Goal: Task Accomplishment & Management: Complete application form

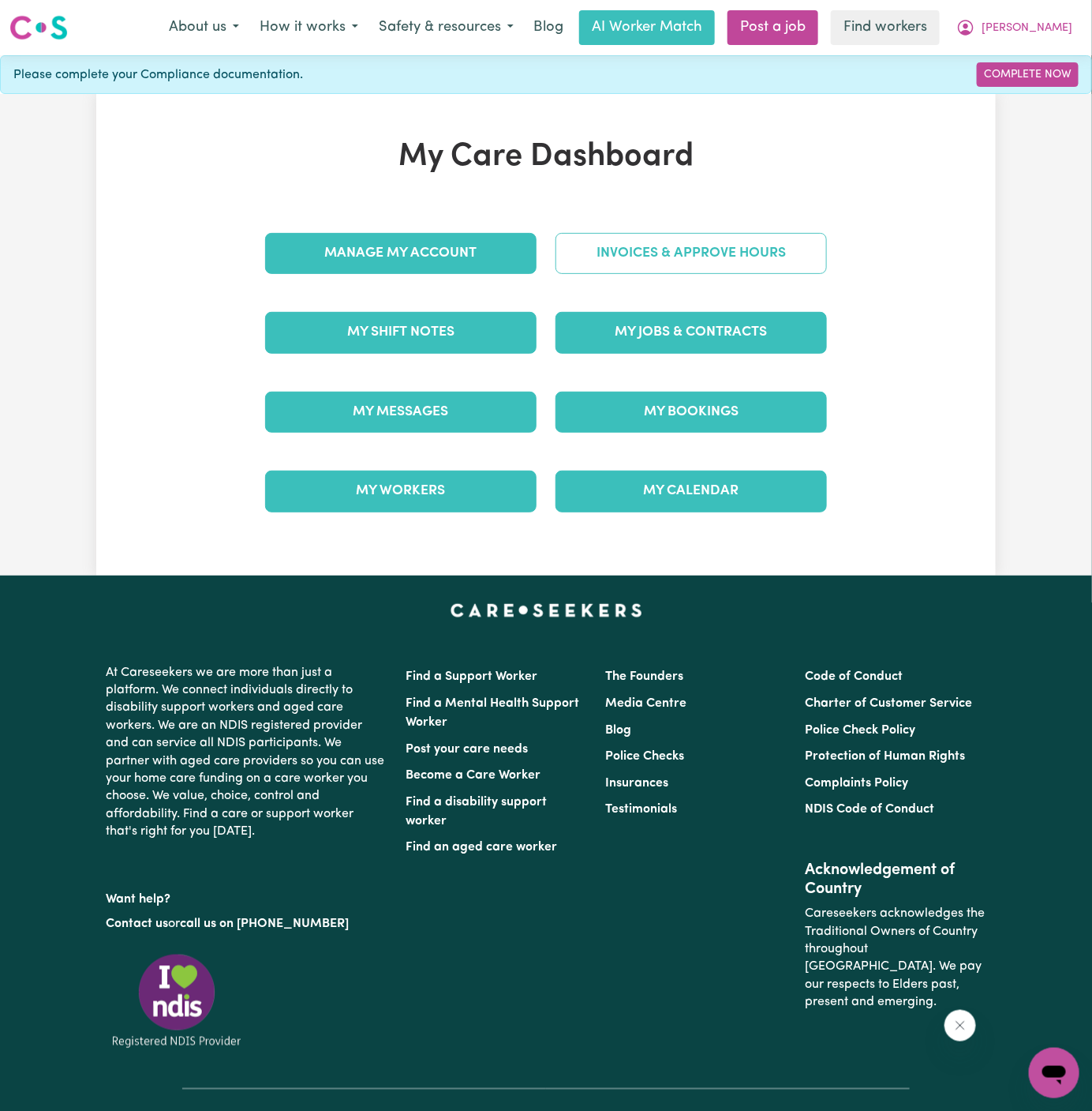
click at [635, 249] on link "Invoices & Approve Hours" at bounding box center [691, 253] width 272 height 41
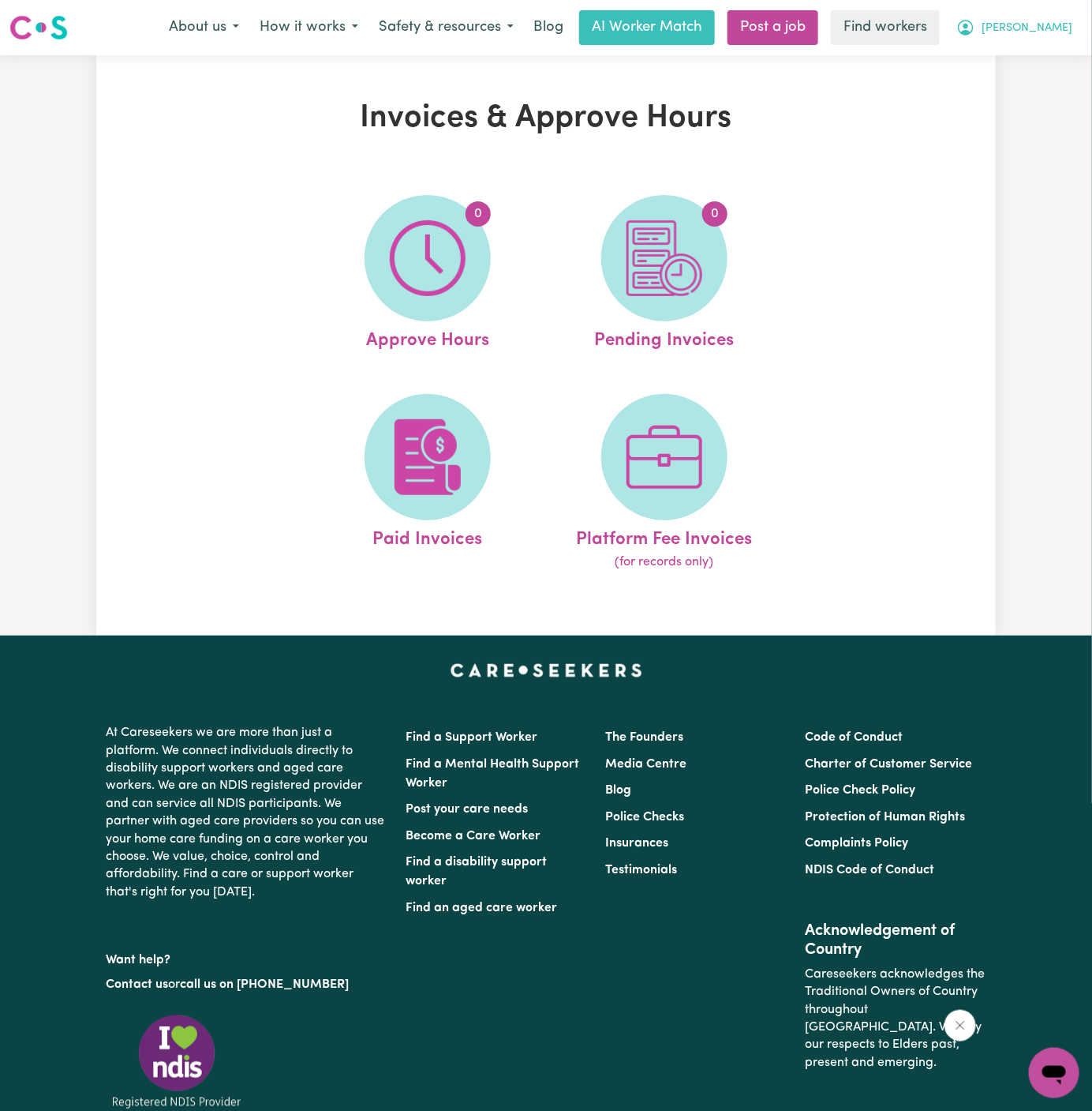
click at [1057, 29] on span "[PERSON_NAME]" at bounding box center [1027, 28] width 91 height 17
click at [1052, 79] on link "Logout" at bounding box center [1020, 91] width 125 height 30
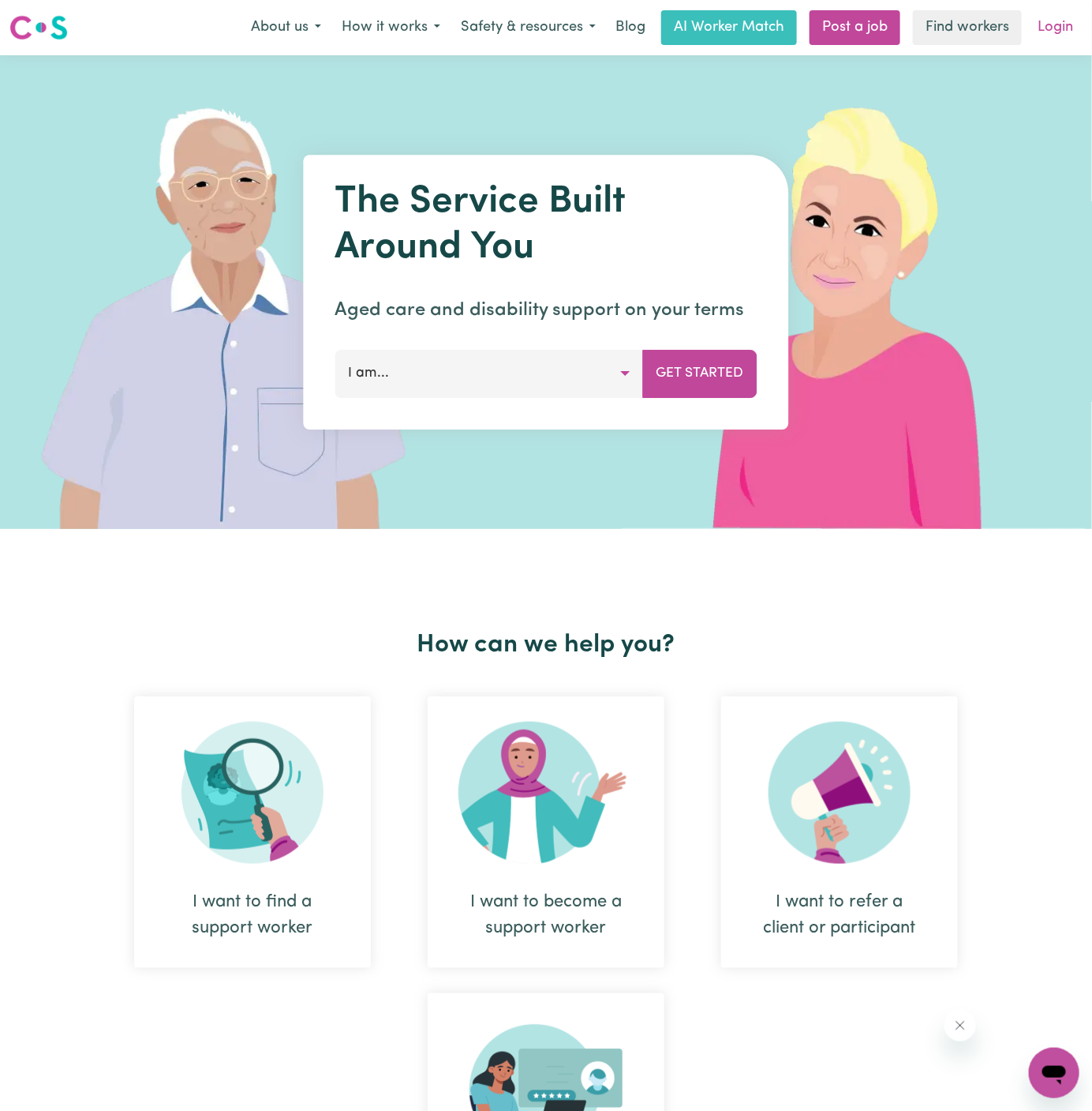
click at [1058, 25] on link "Login" at bounding box center [1055, 28] width 54 height 35
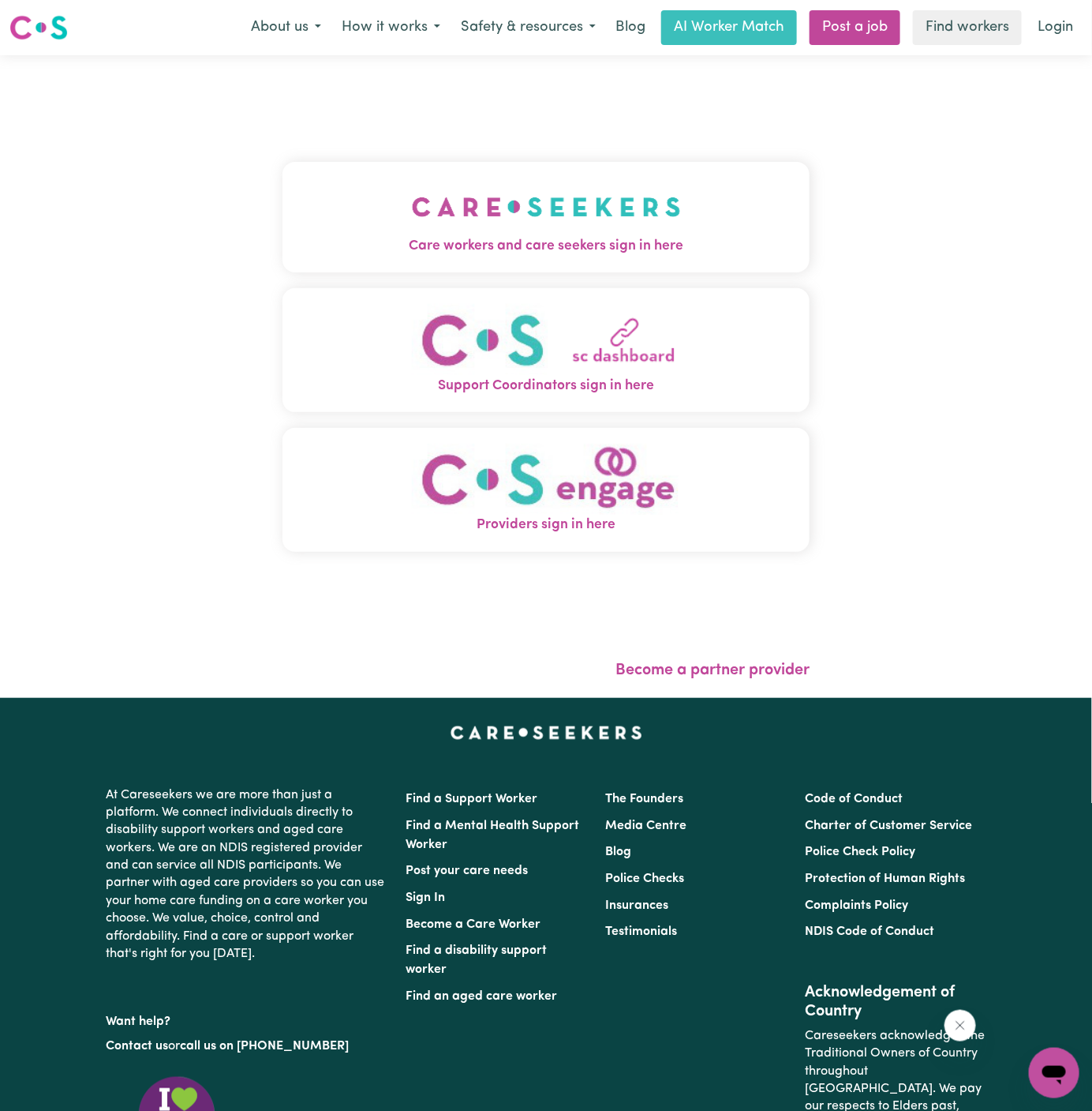
click at [578, 220] on img "Care workers and care seekers sign in here" at bounding box center [546, 207] width 269 height 59
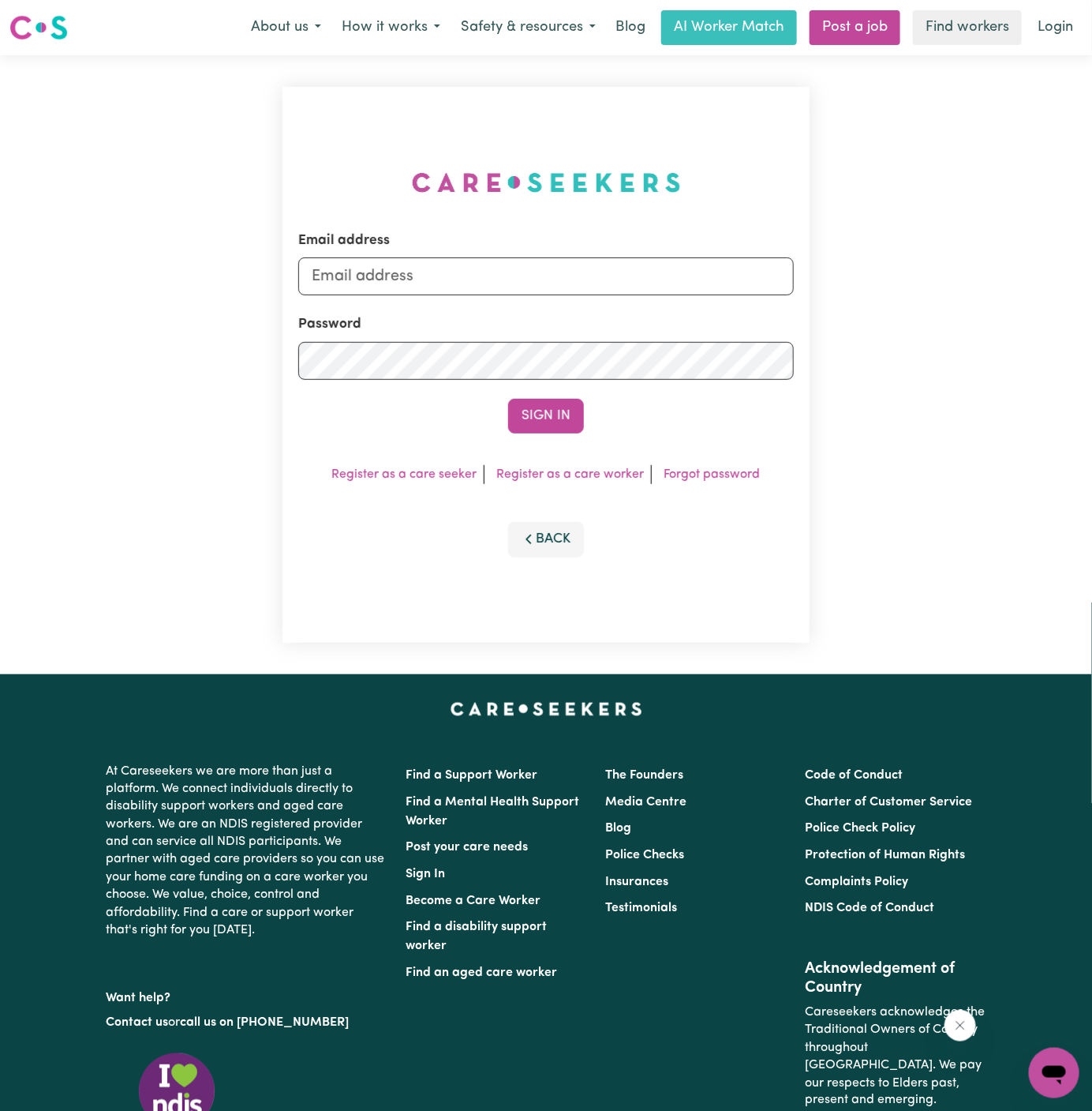
type input "dyan@careseekers.com.au"
click at [834, 43] on link "Post a job" at bounding box center [855, 28] width 91 height 35
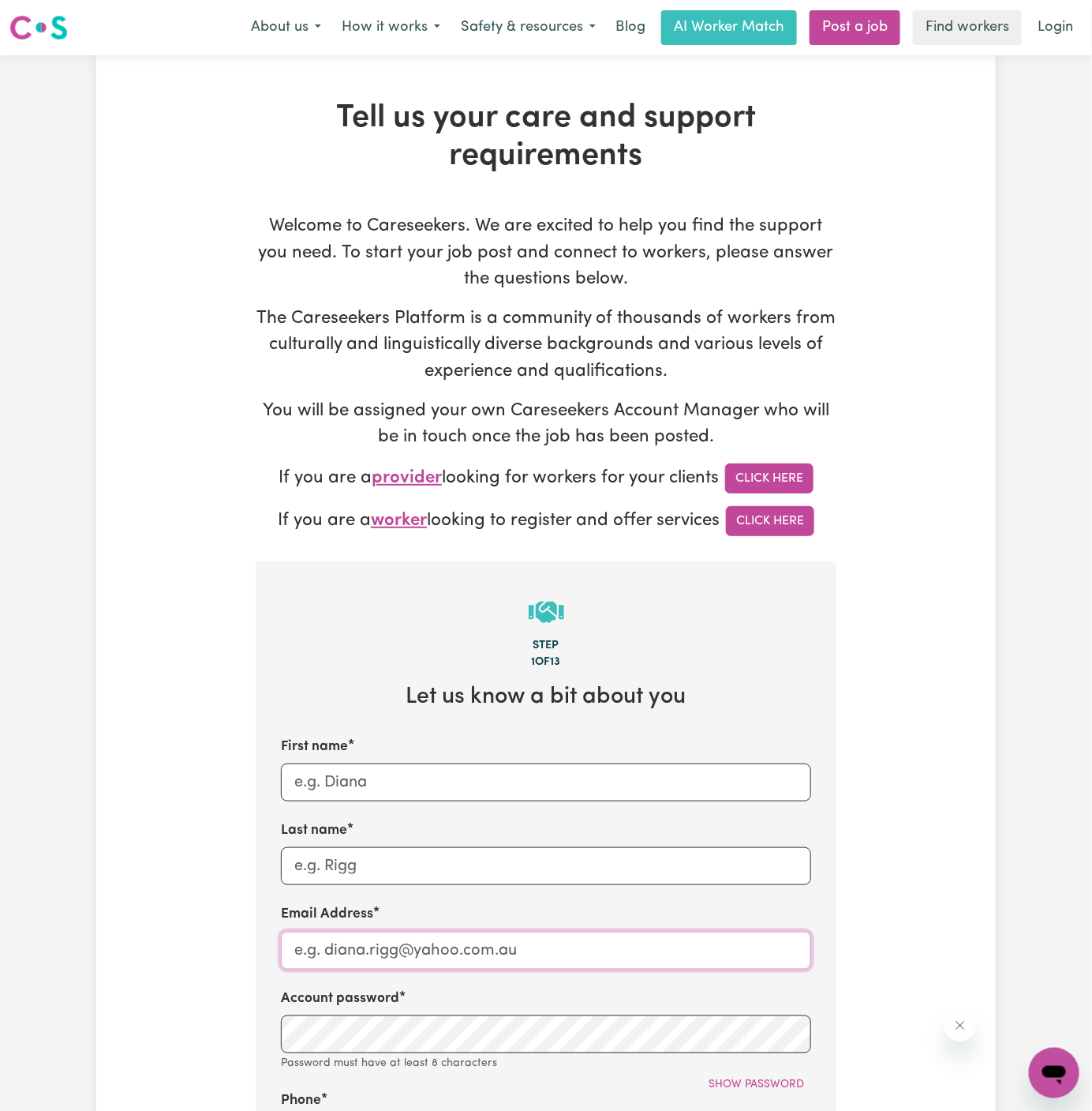
type input "dyan@careseekers.com.au"
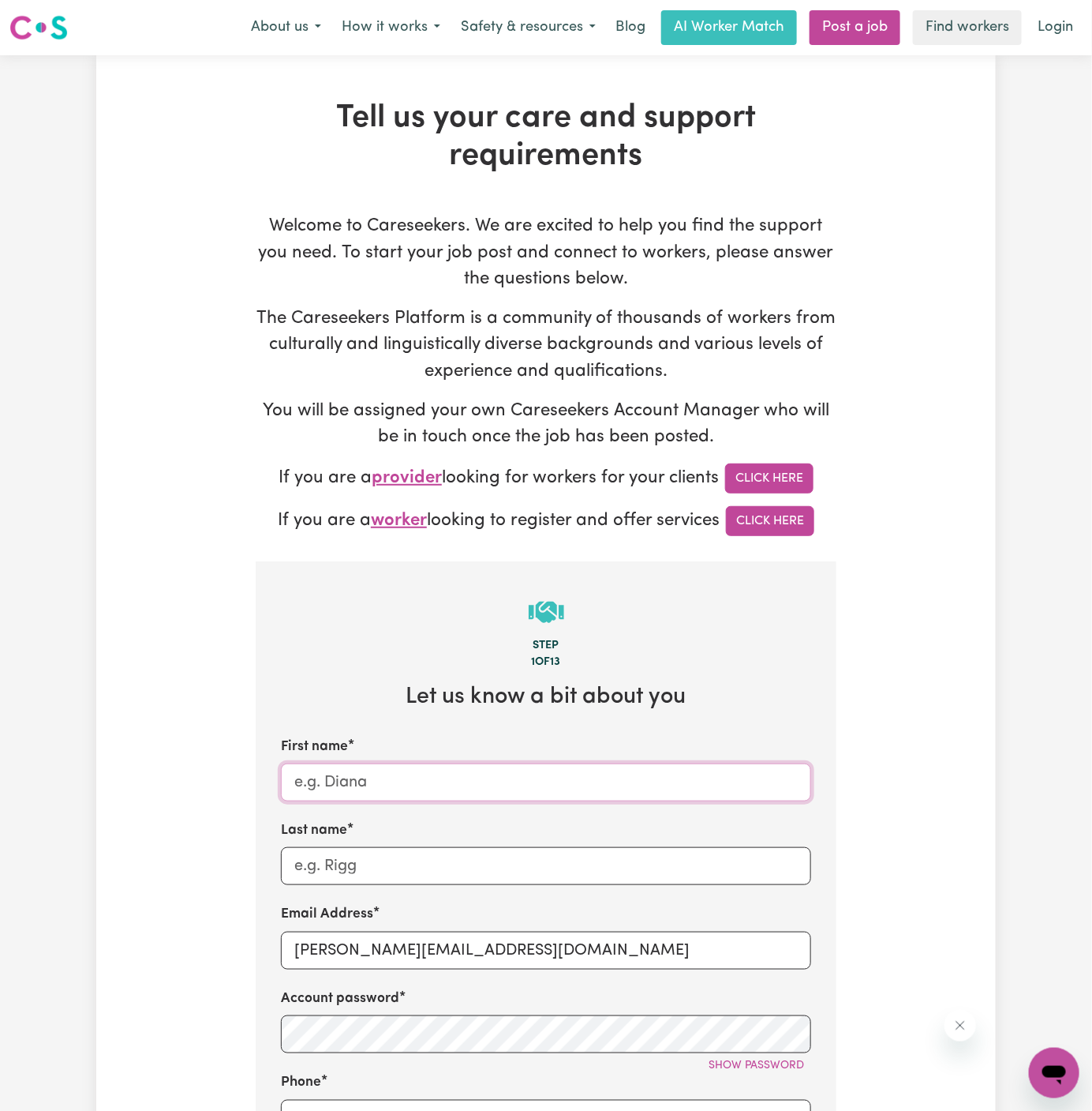
click at [376, 786] on input "First name" at bounding box center [545, 782] width 530 height 38
paste input "Client"
paste input "Victoria Point"
type input "Client Victoria Point"
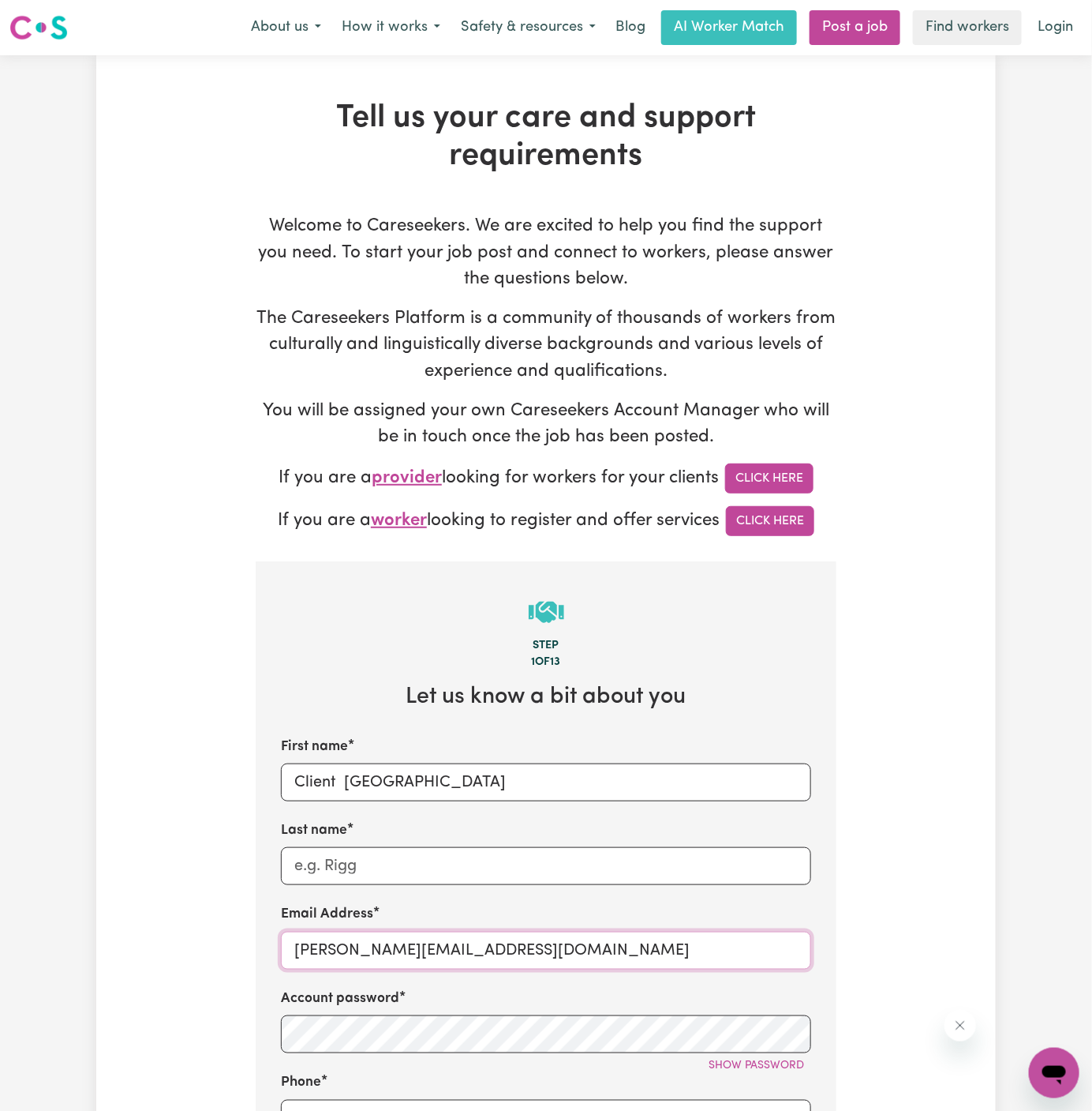
drag, startPoint x: 333, startPoint y: 952, endPoint x: 225, endPoint y: 952, distance: 108.0
click at [225, 952] on div "Tell us your care and support requirements Welcome to Careseekers. We are excit…" at bounding box center [546, 953] width 900 height 1708
paste input "ClientVictoriaPointCF"
type input "ClientVictoriaPointCF@careseekers.com.au"
click at [225, 952] on div "Tell us your care and support requirements Welcome to Careseekers. We are excit…" at bounding box center [546, 953] width 900 height 1708
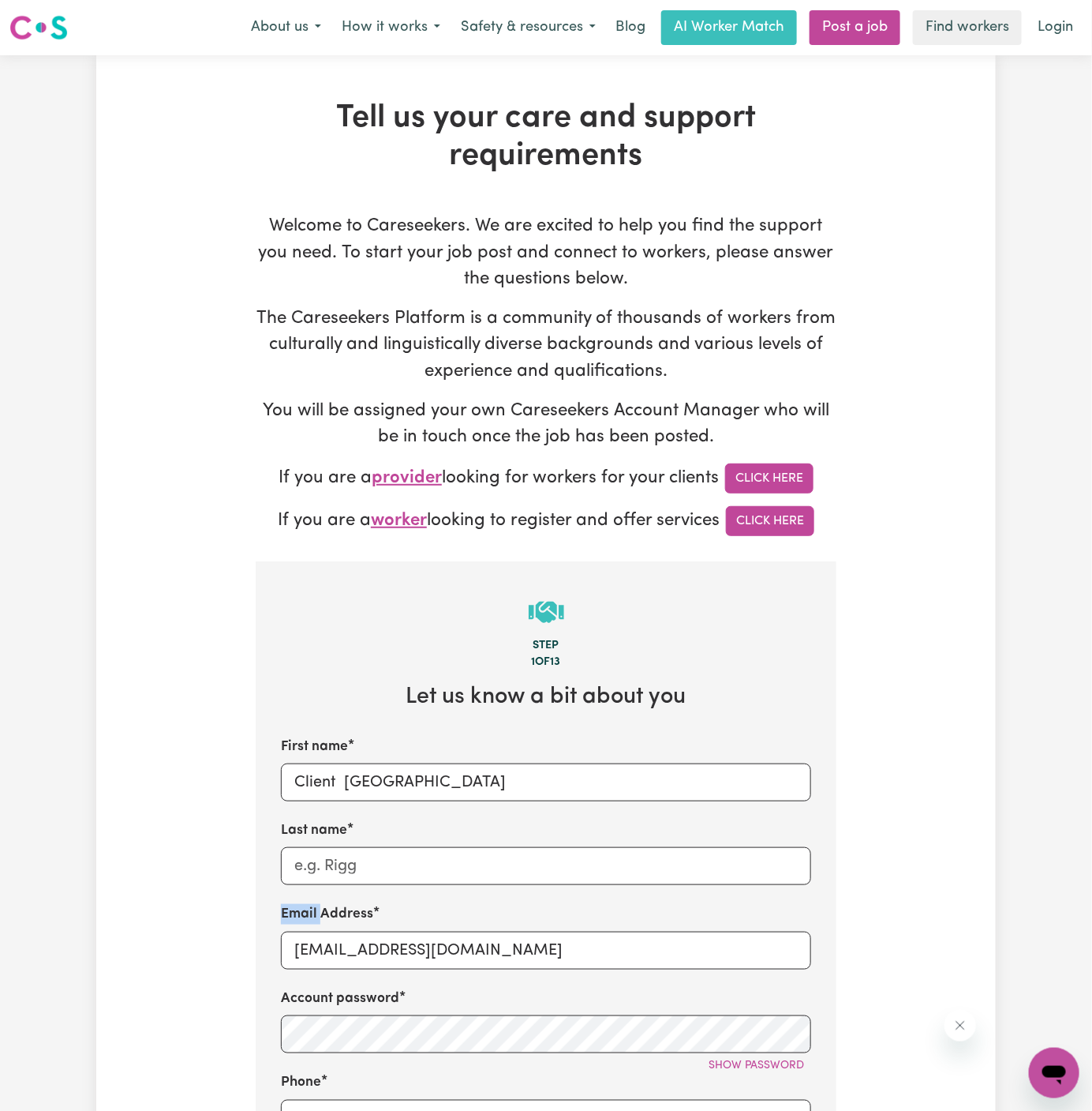
click at [225, 952] on div "Tell us your care and support requirements Welcome to Careseekers. We are excit…" at bounding box center [546, 953] width 900 height 1708
click at [371, 957] on input "ClientVictoriaPointCF@careseekers.com.au" at bounding box center [545, 950] width 530 height 38
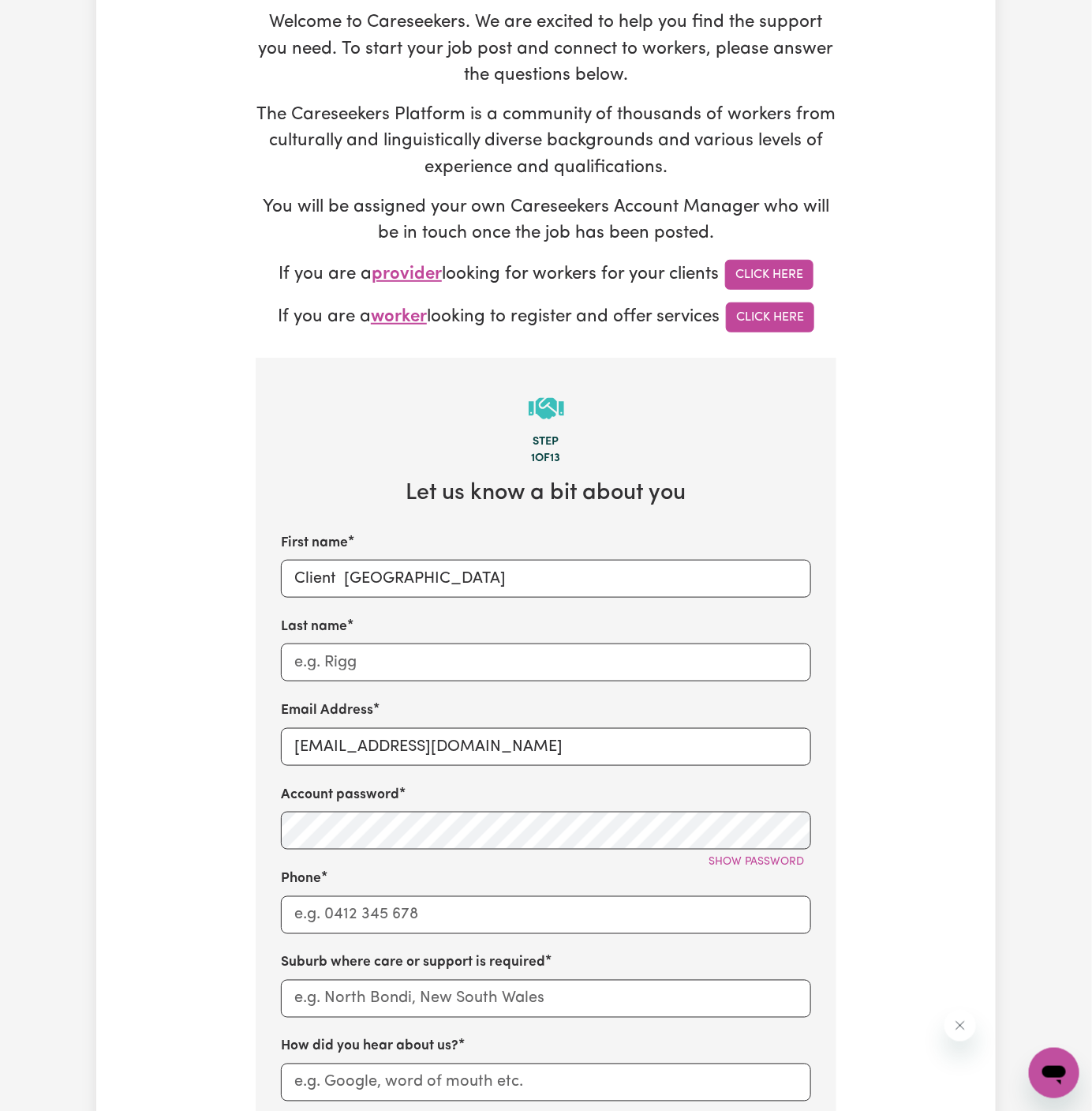
scroll to position [379, 0]
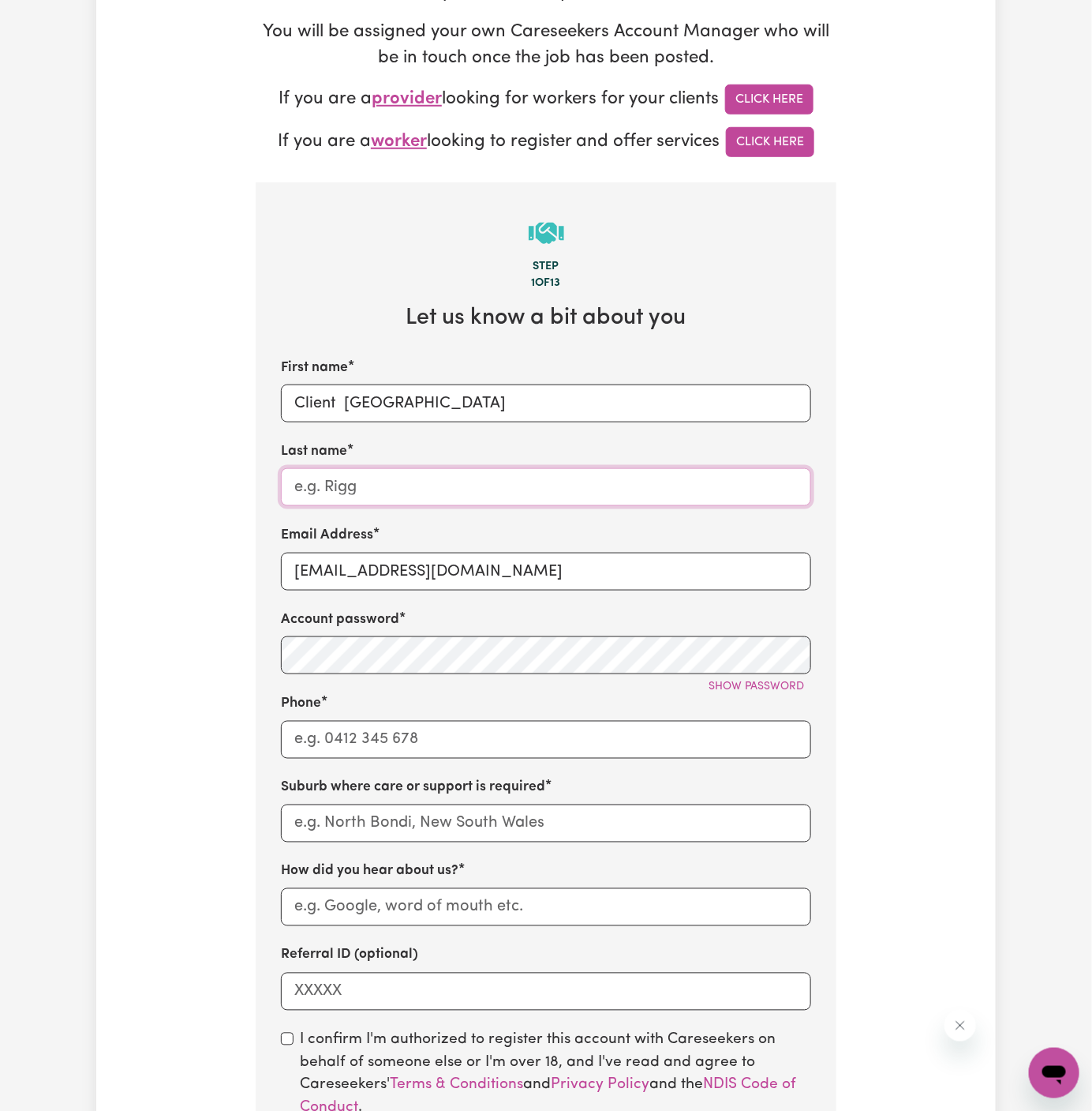
click at [566, 474] on input "Last name" at bounding box center [545, 486] width 530 height 38
paste input "Chosen Family"
type input "Chosen Family"
click at [411, 731] on input "Phone" at bounding box center [545, 739] width 530 height 38
type input "1300765465"
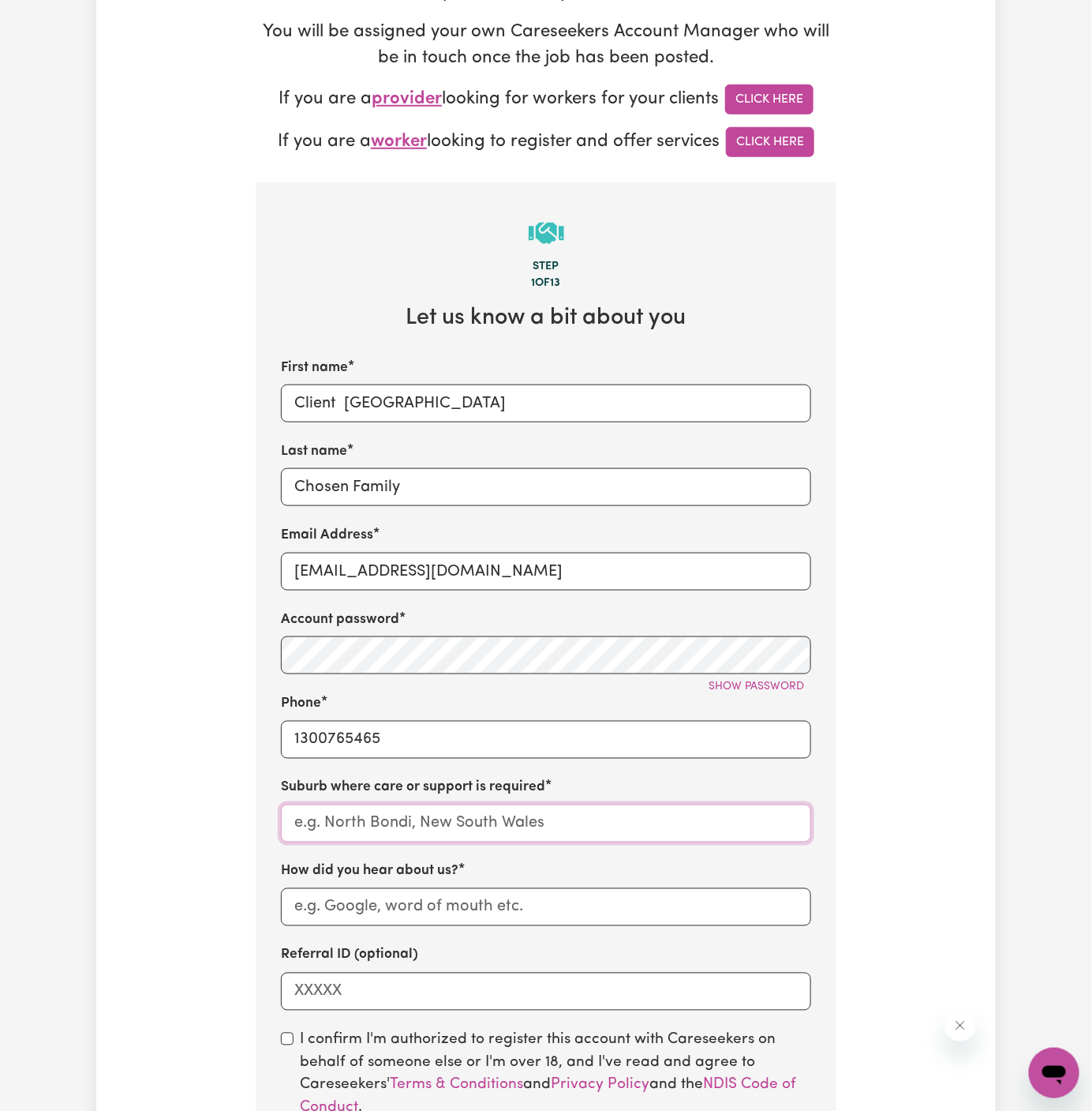
type input "LEICHHARDT, New South Wales, 2040"
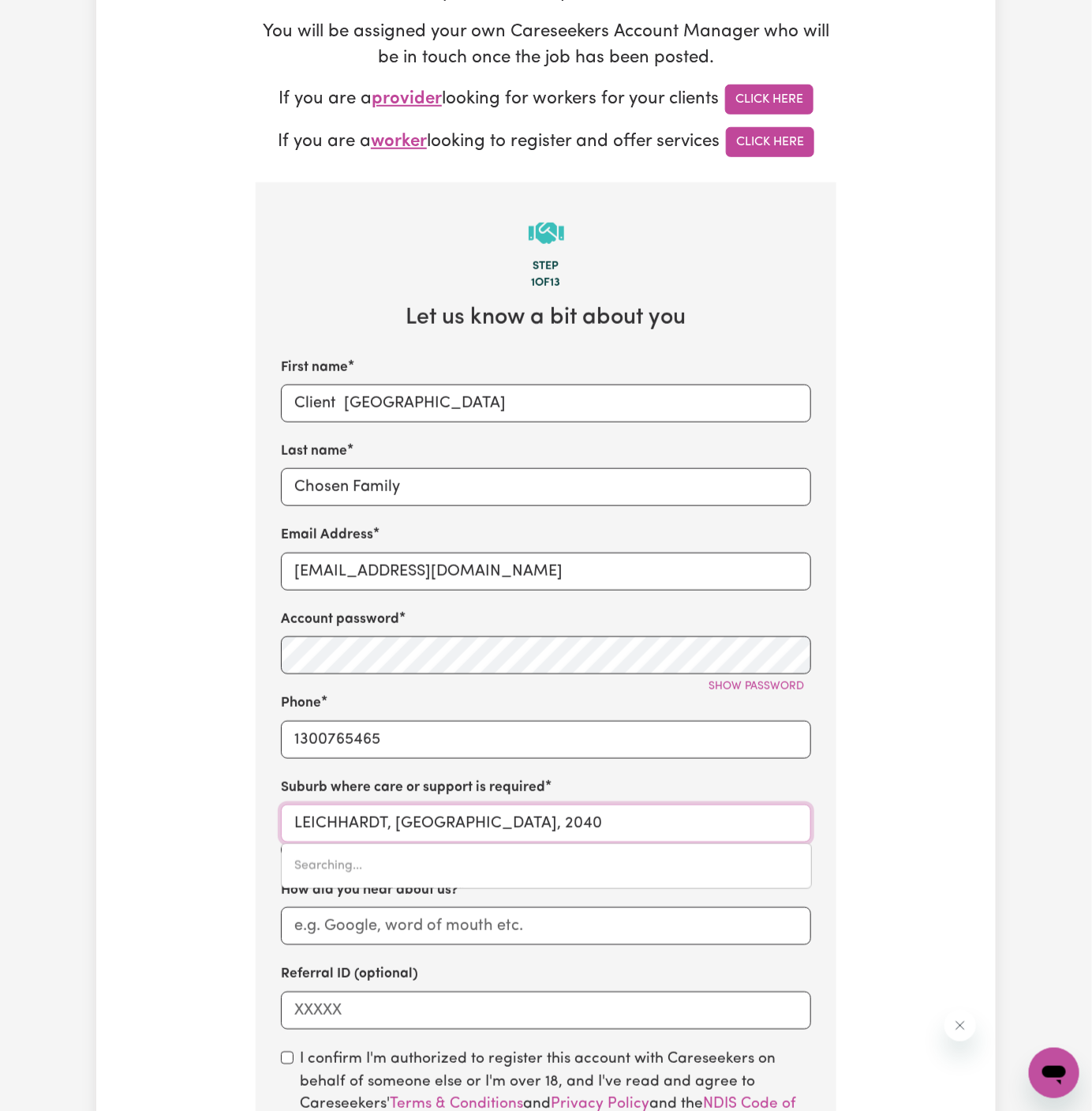
click at [575, 829] on input "LEICHHARDT, New South Wales, 2040" at bounding box center [545, 823] width 530 height 38
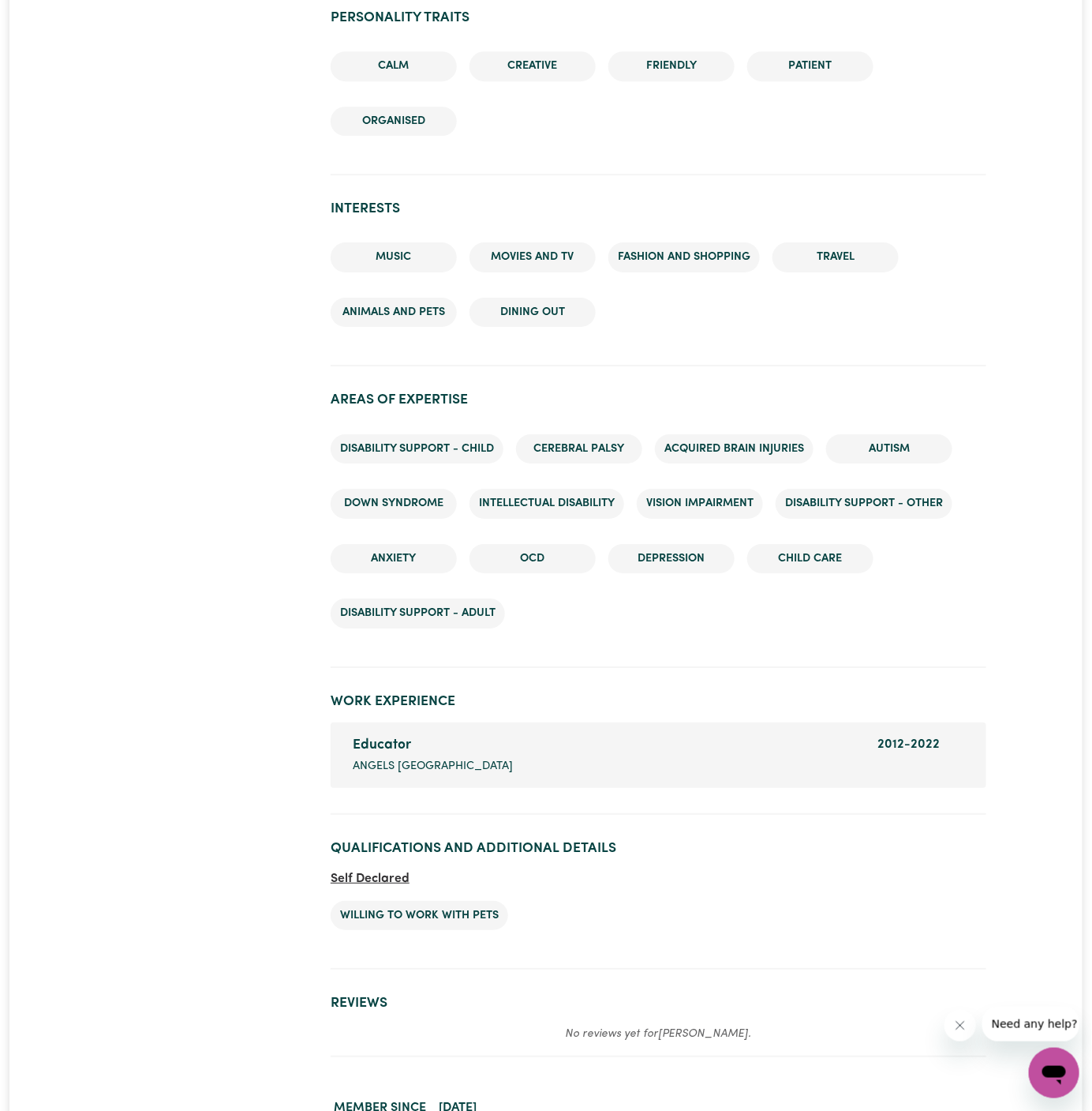
scroll to position [1807, 0]
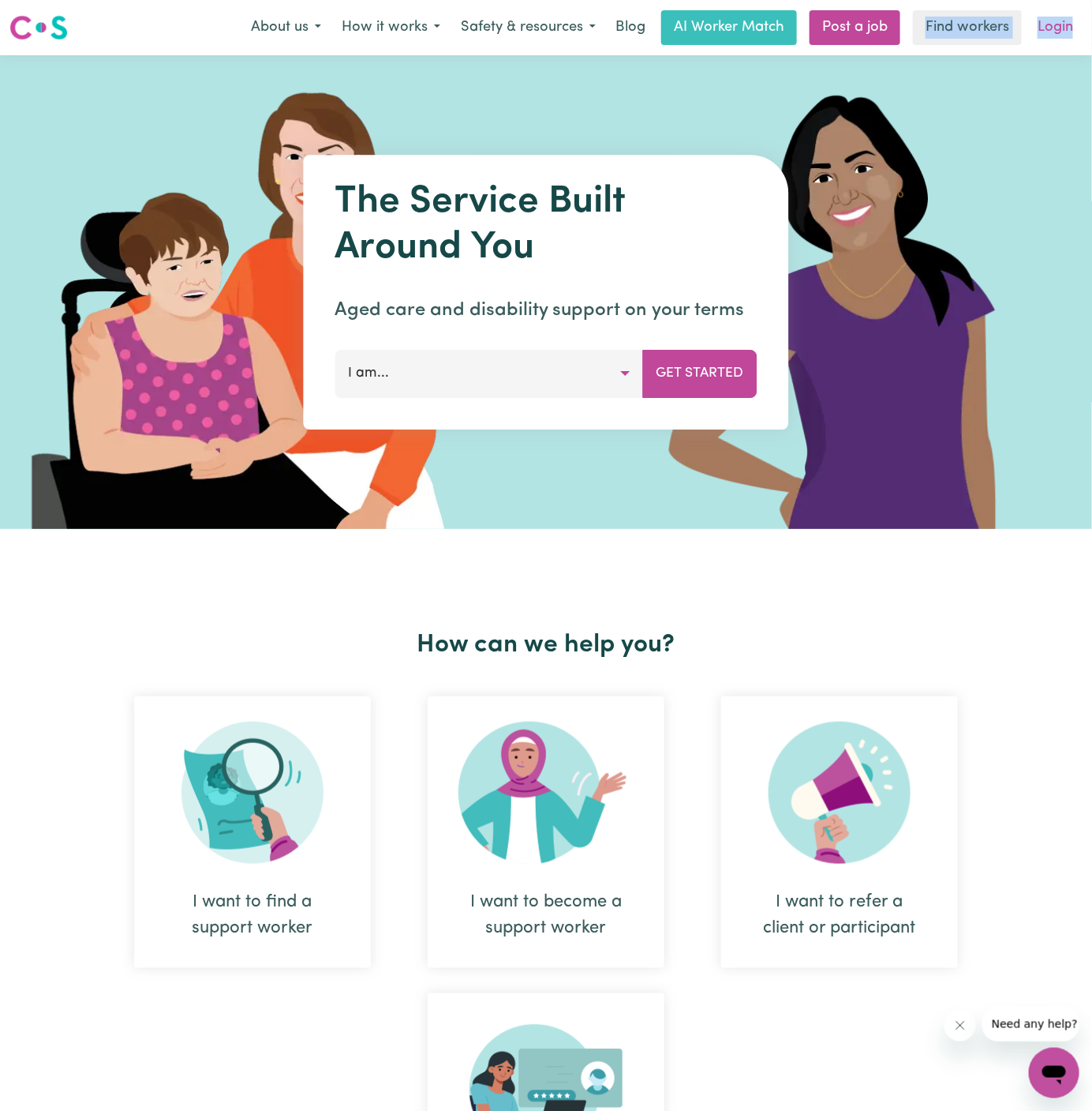
click at [1068, 17] on link "Login" at bounding box center [1055, 28] width 54 height 35
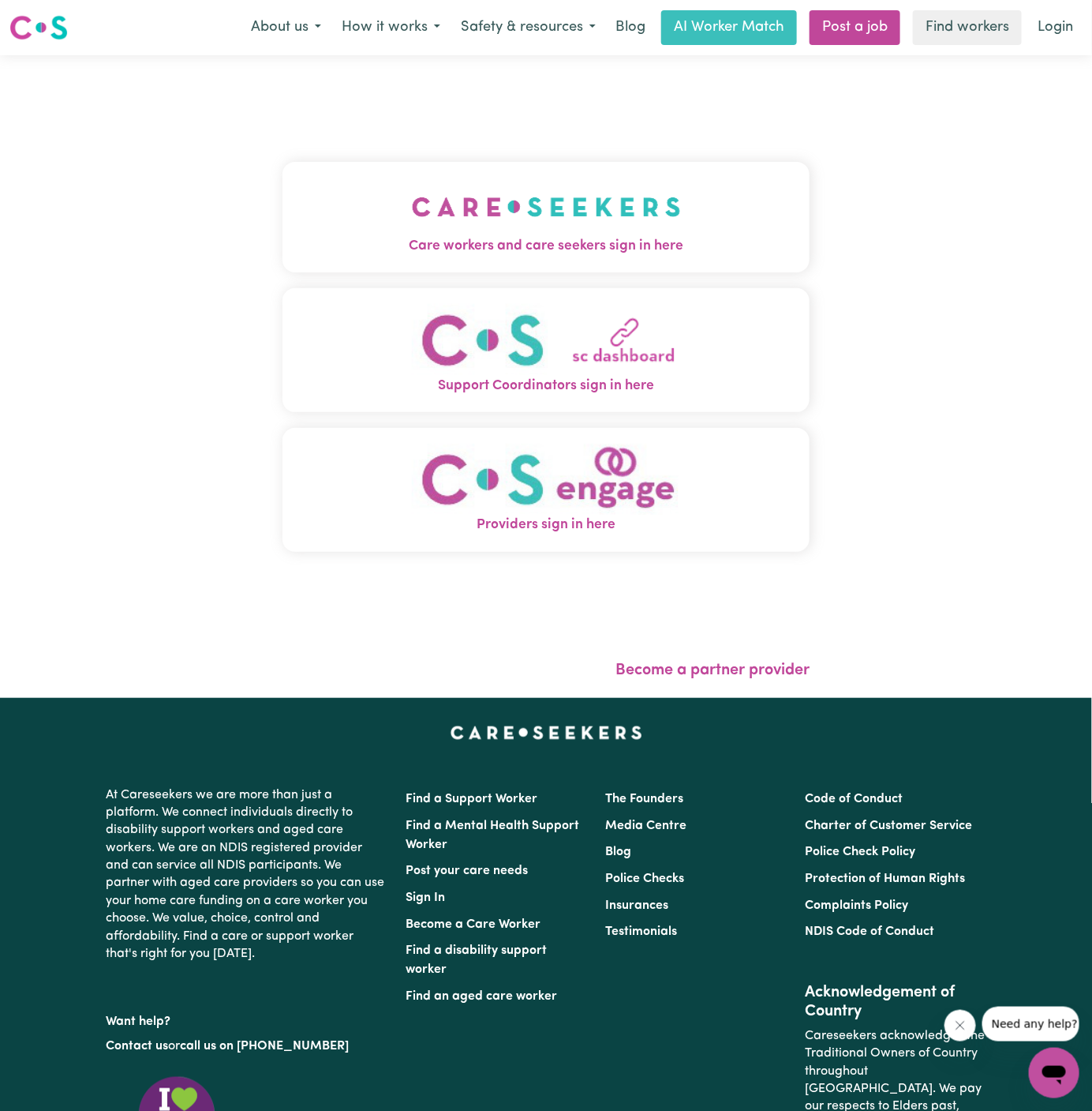
click at [562, 203] on img "Care workers and care seekers sign in here" at bounding box center [546, 207] width 269 height 59
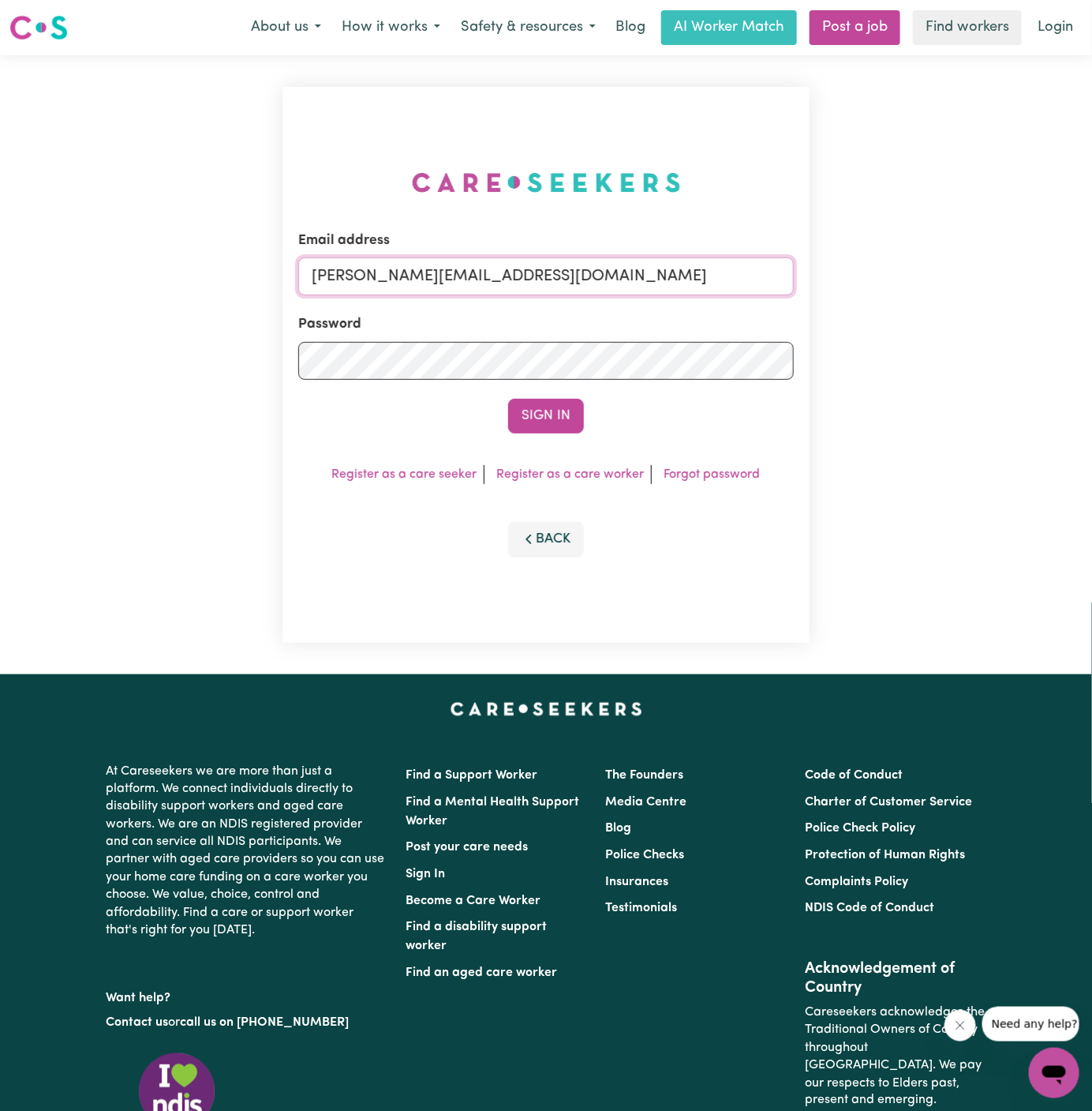
click at [639, 277] on input "dyan@careseekers.com.au" at bounding box center [546, 276] width 495 height 38
type input "superuser~KarynPenderESS@careseekers.com.au"
drag, startPoint x: 392, startPoint y: 276, endPoint x: 1087, endPoint y: 290, distance: 695.1
click at [1087, 290] on div "Email address superuser~KarynPenderESS@careseekers.com.au Password Sign In Regi…" at bounding box center [546, 364] width 1092 height 619
click at [509, 398] on button "Sign In" at bounding box center [546, 415] width 76 height 35
